Goal: Information Seeking & Learning: Find specific fact

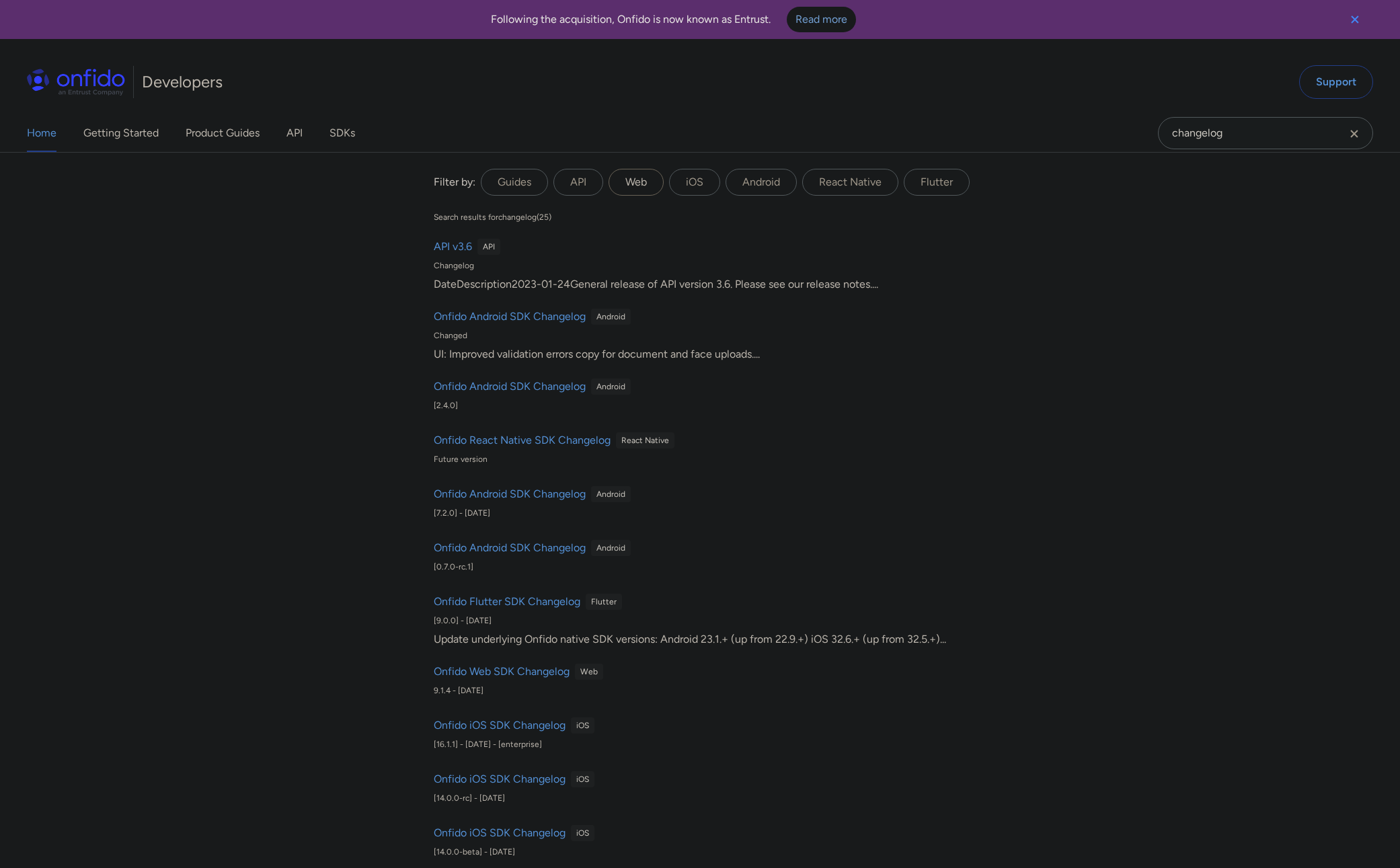
type input "changelog"
click at [623, 183] on label "Web" at bounding box center [636, 182] width 55 height 27
click at [0, 0] on input "Web" at bounding box center [0, 0] width 0 height 0
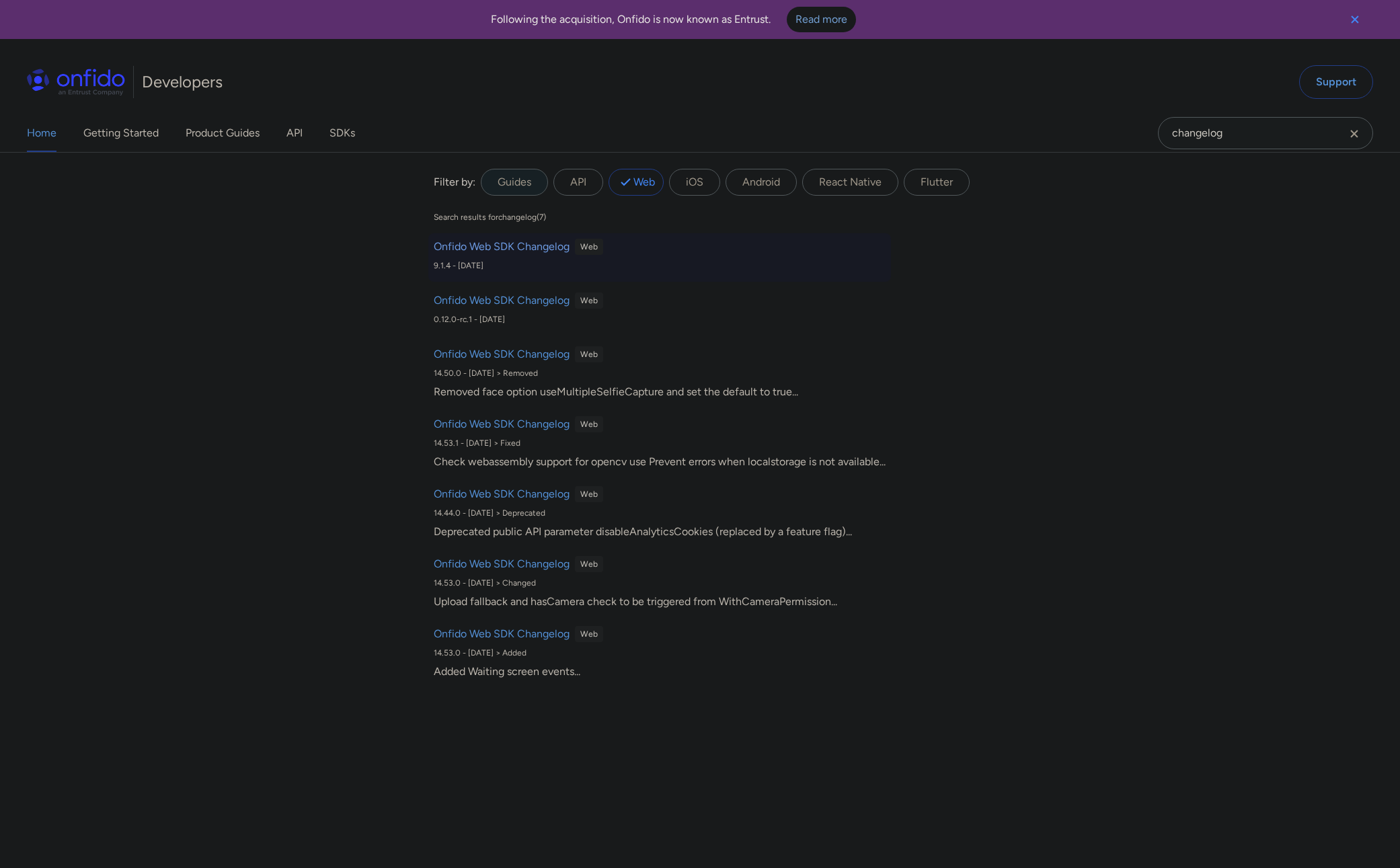
click at [511, 239] on h6 "Onfido Web SDK Changelog" at bounding box center [501, 246] width 135 height 16
